Goal: Task Accomplishment & Management: Complete application form

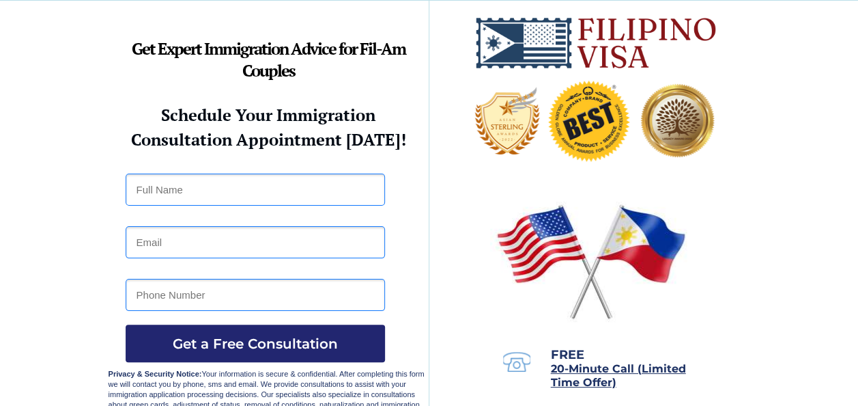
click at [235, 190] on input "text" at bounding box center [255, 189] width 259 height 32
type input "Lyrica Mhar Mendoza Rico"
click at [227, 248] on input "email" at bounding box center [255, 242] width 259 height 32
type input "lyrica.rico@mangoldresort.com"
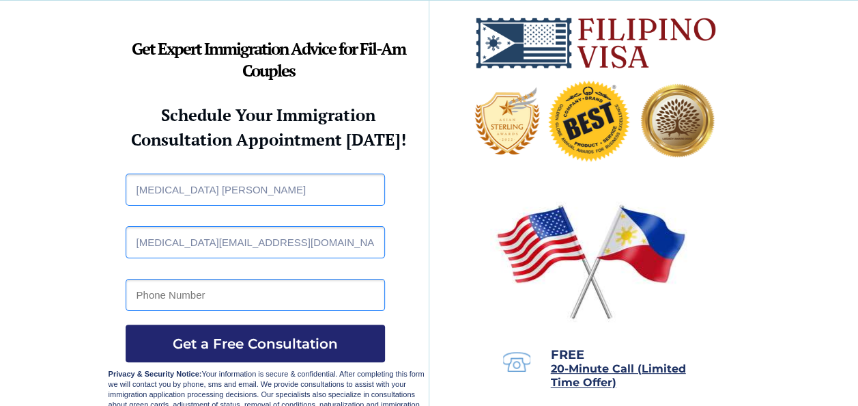
type input "09399297751"
click at [223, 335] on span "Get a Free Consultation" at bounding box center [255, 343] width 259 height 16
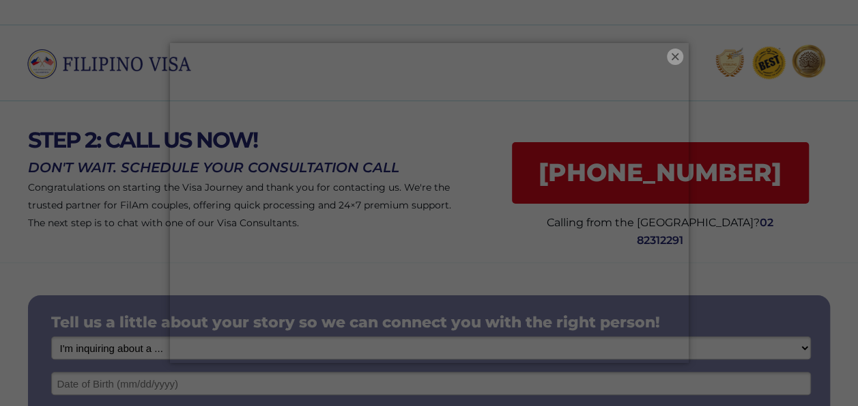
click at [673, 59] on button "×" at bounding box center [675, 56] width 16 height 16
